Goal: Task Accomplishment & Management: Manage account settings

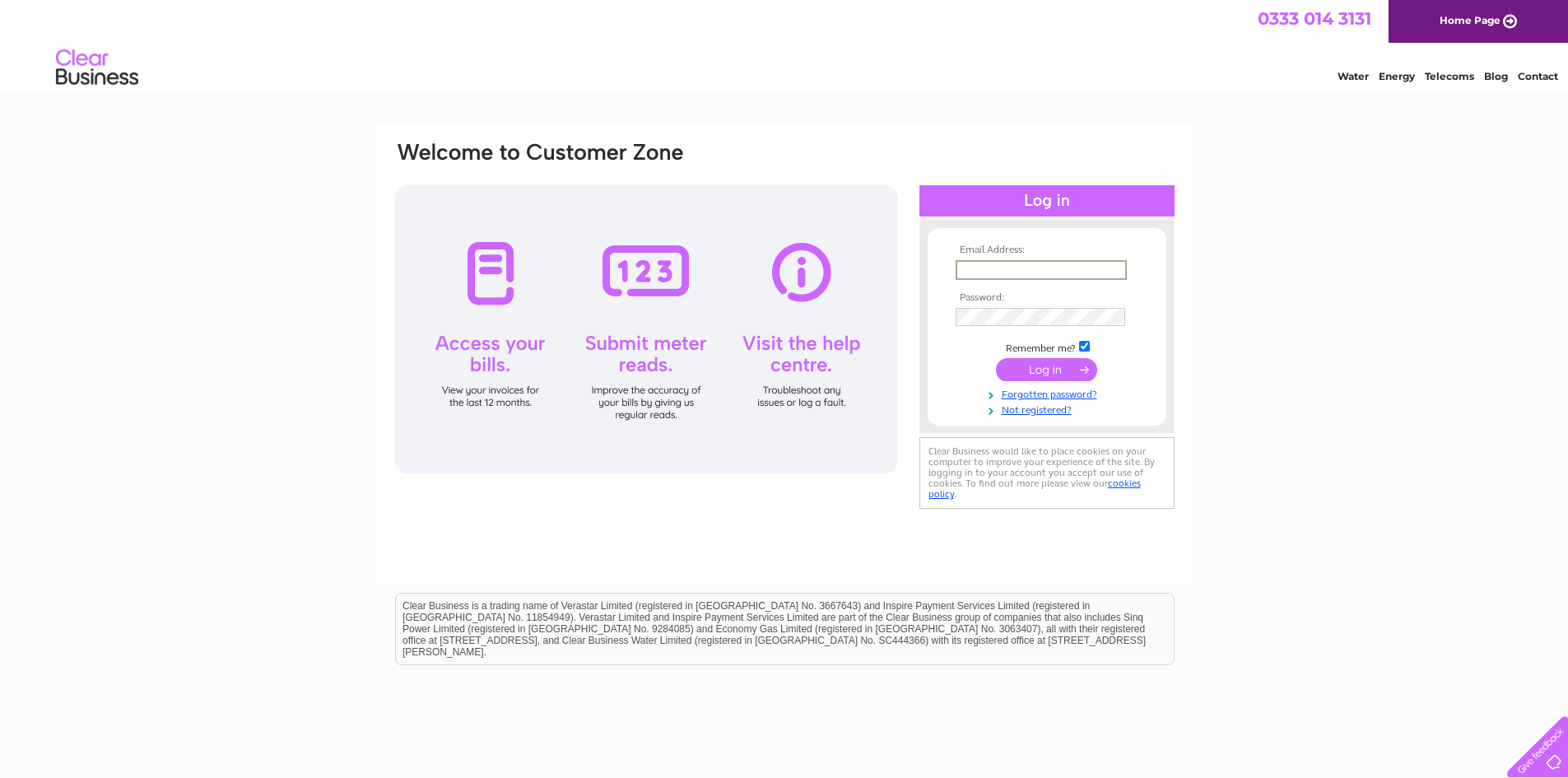
click at [1018, 270] on input "text" at bounding box center [1041, 270] width 171 height 20
type input "[PERSON_NAME][DOMAIN_NAME][EMAIL_ADDRESS][DOMAIN_NAME]"
click at [1044, 374] on input "submit" at bounding box center [1047, 369] width 101 height 23
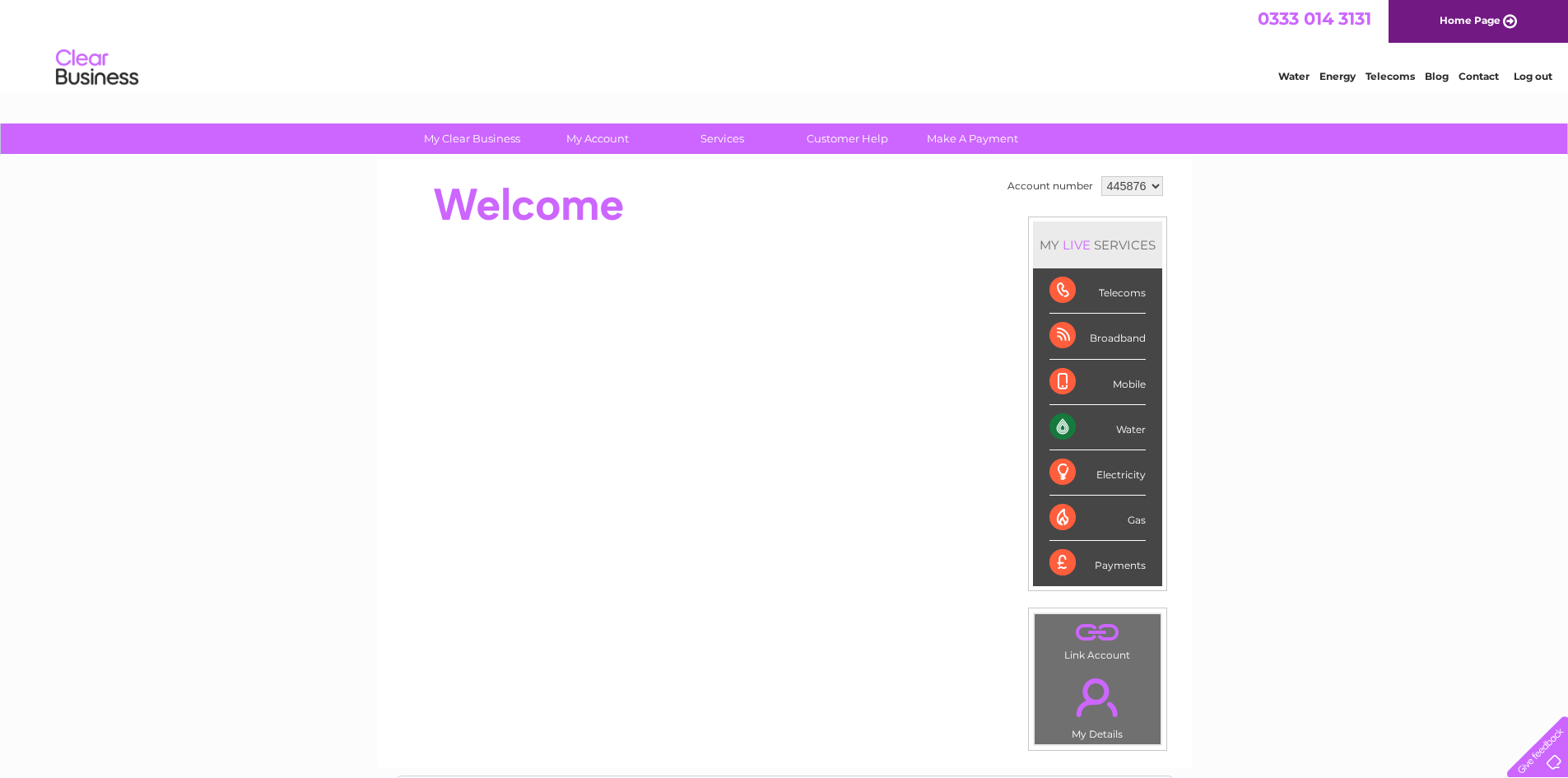
click at [1099, 428] on div "Water" at bounding box center [1097, 427] width 97 height 45
click at [1059, 427] on div "Water" at bounding box center [1097, 427] width 97 height 45
click at [1129, 431] on div "Water" at bounding box center [1097, 427] width 97 height 45
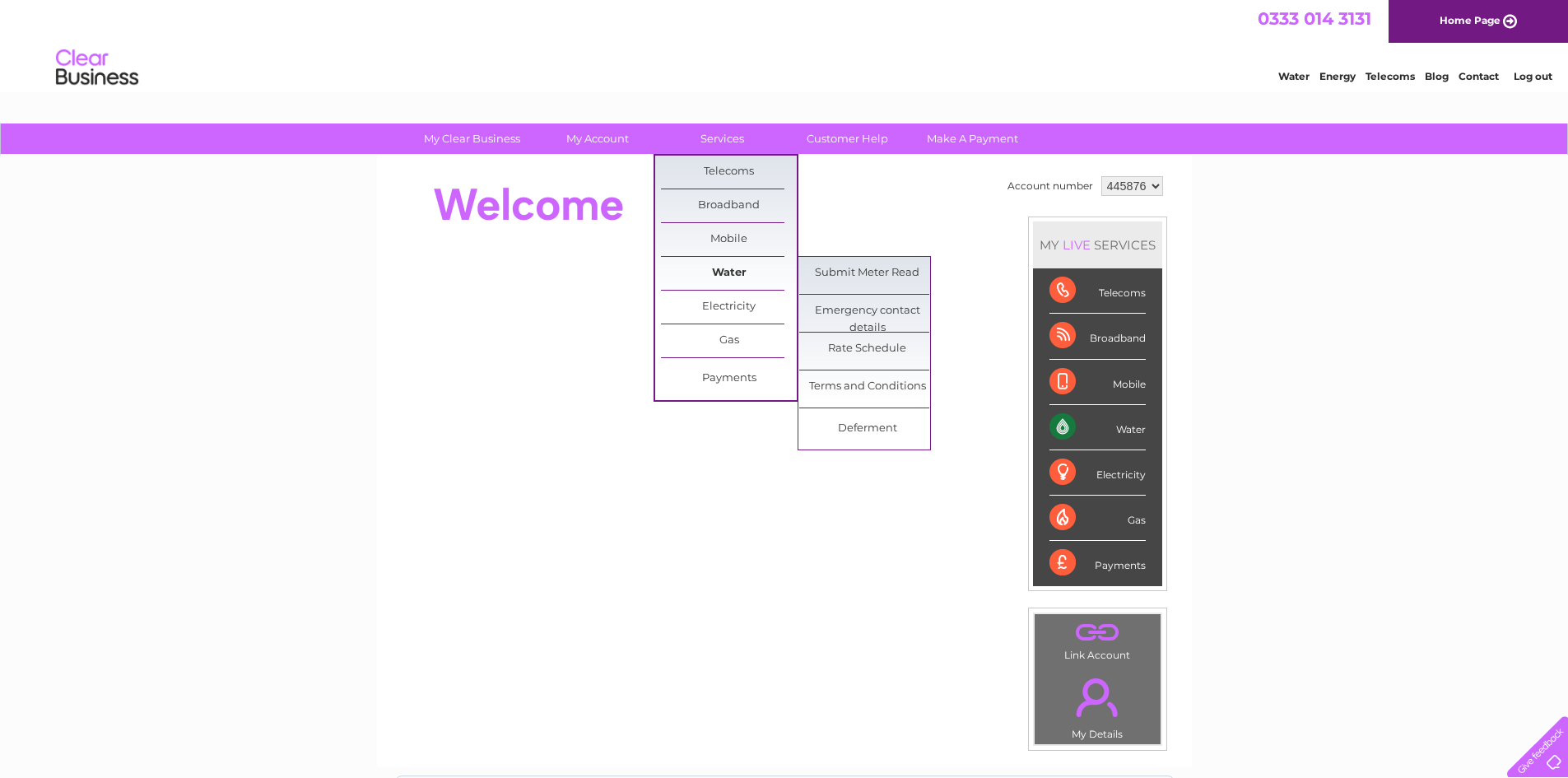
click at [737, 274] on link "Water" at bounding box center [729, 273] width 136 height 33
